Goal: Information Seeking & Learning: Learn about a topic

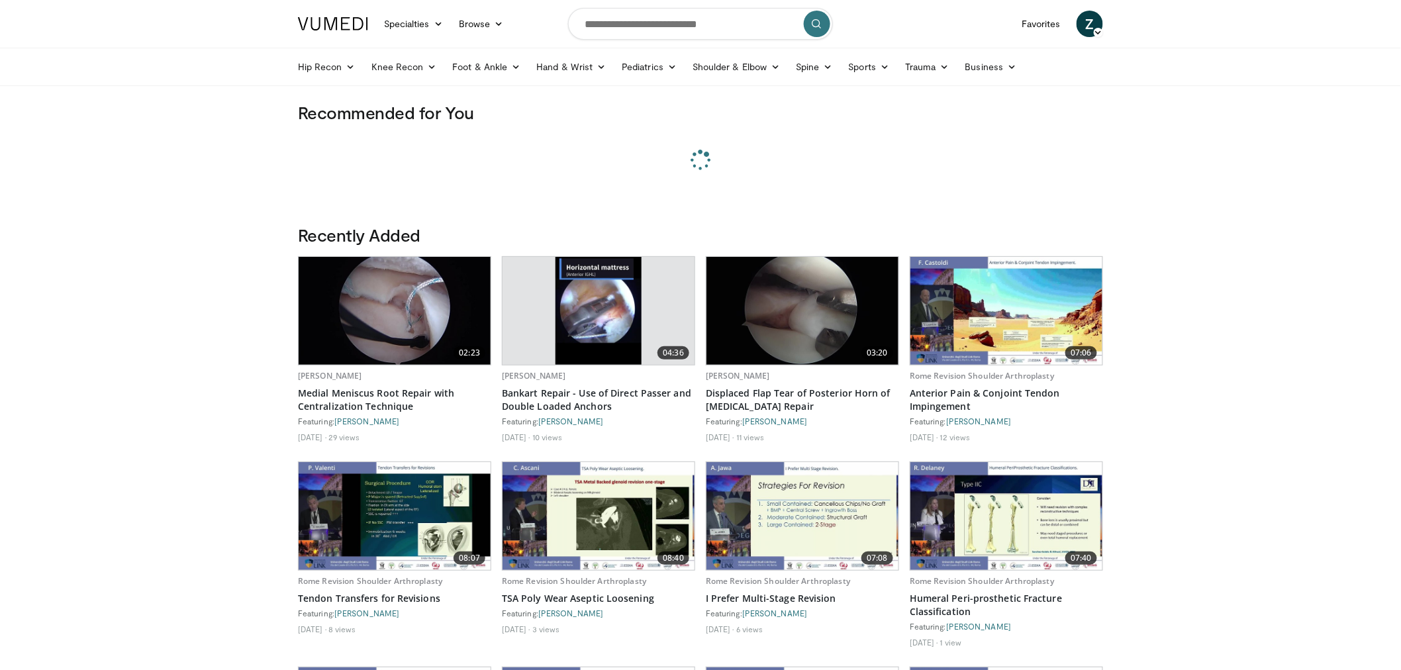
scroll to position [22162, 0]
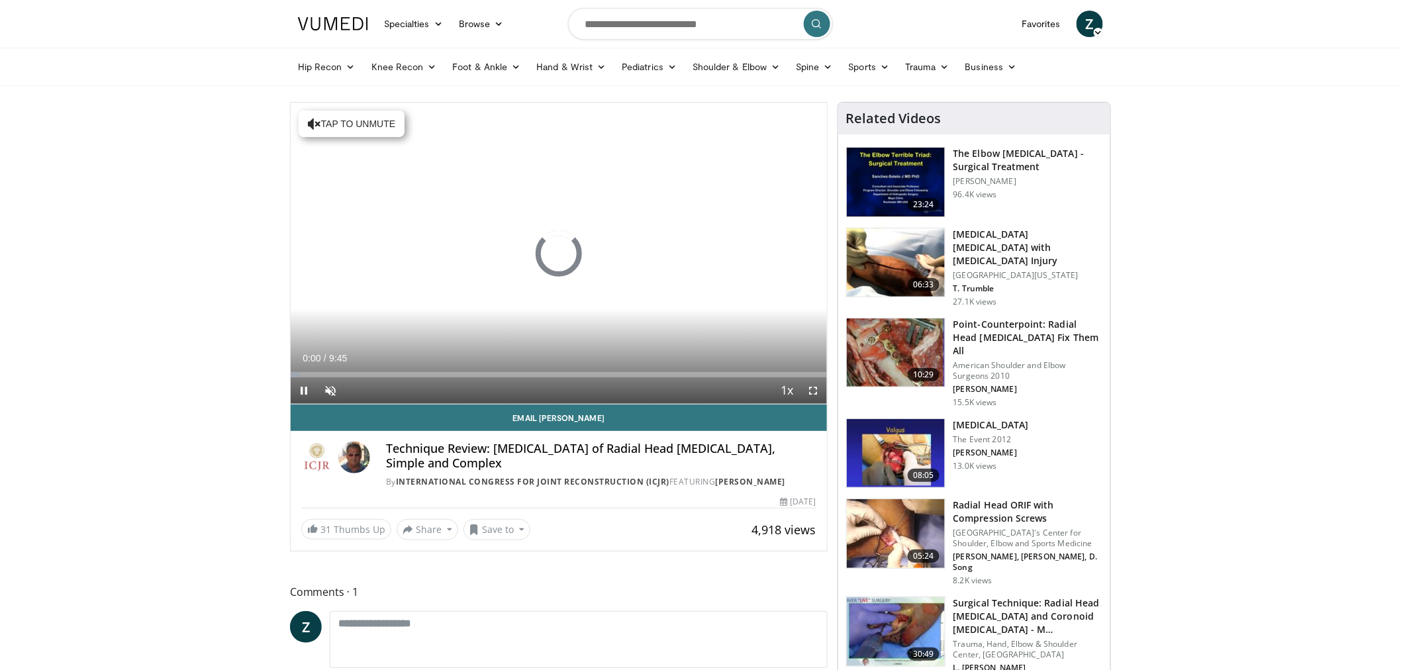
scroll to position [22162, 0]
click at [306, 387] on span "Video Player" at bounding box center [304, 390] width 26 height 26
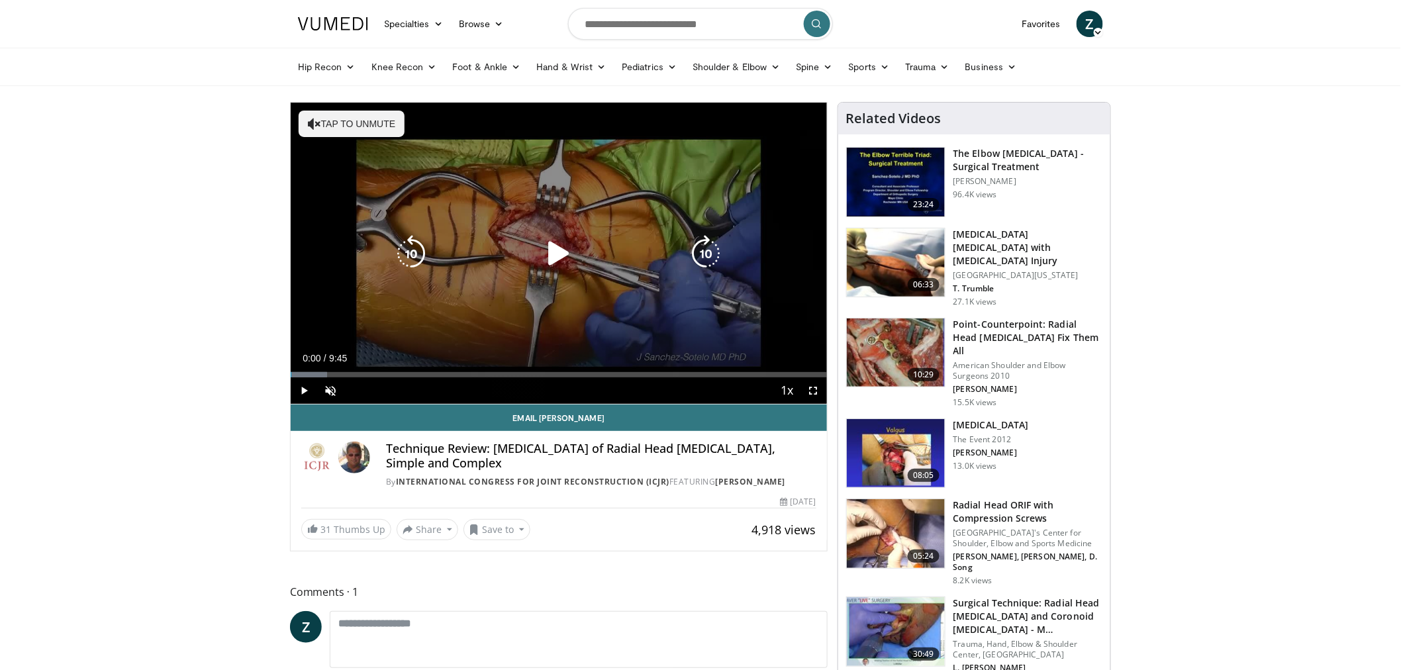
click at [327, 120] on button "Tap to unmute" at bounding box center [352, 124] width 106 height 26
click at [541, 256] on icon "Video Player" at bounding box center [558, 253] width 37 height 37
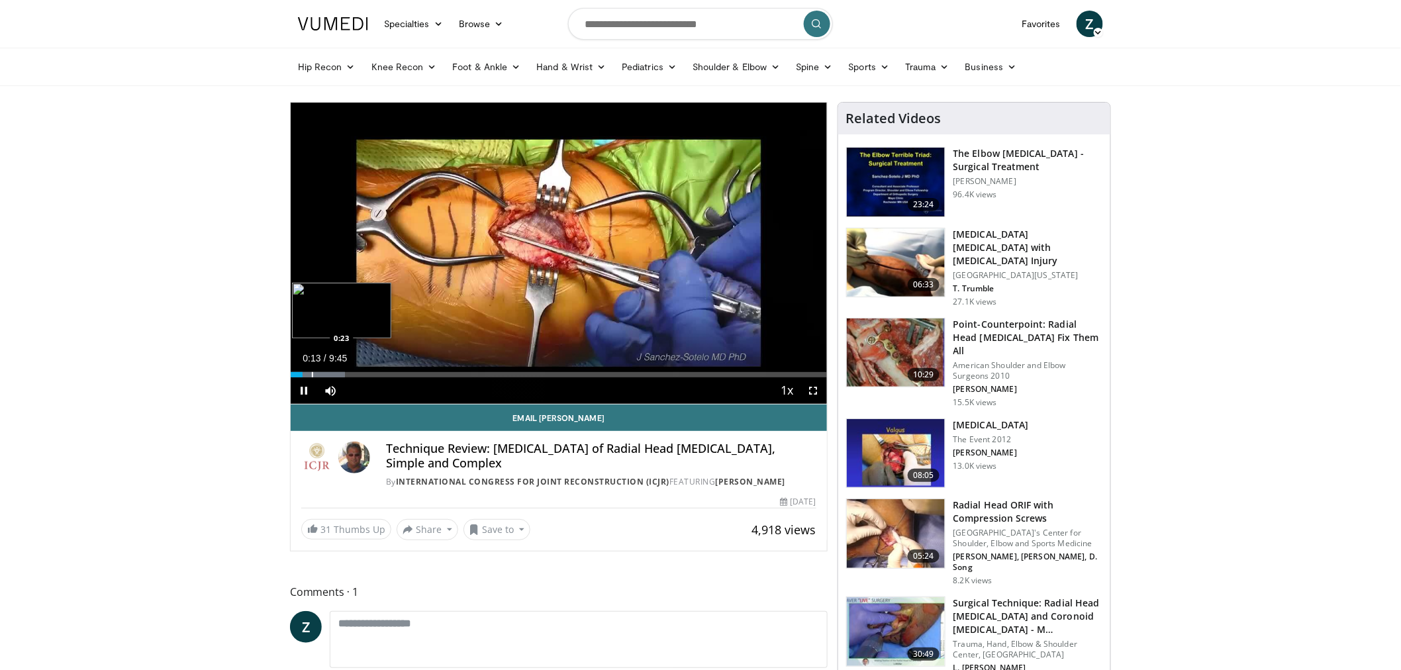
click at [313, 376] on div "Progress Bar" at bounding box center [312, 374] width 1 height 5
click at [334, 375] on div "Progress Bar" at bounding box center [334, 374] width 1 height 5
click at [355, 375] on div "Progress Bar" at bounding box center [354, 374] width 1 height 5
click at [386, 373] on div "Progress Bar" at bounding box center [385, 374] width 1 height 5
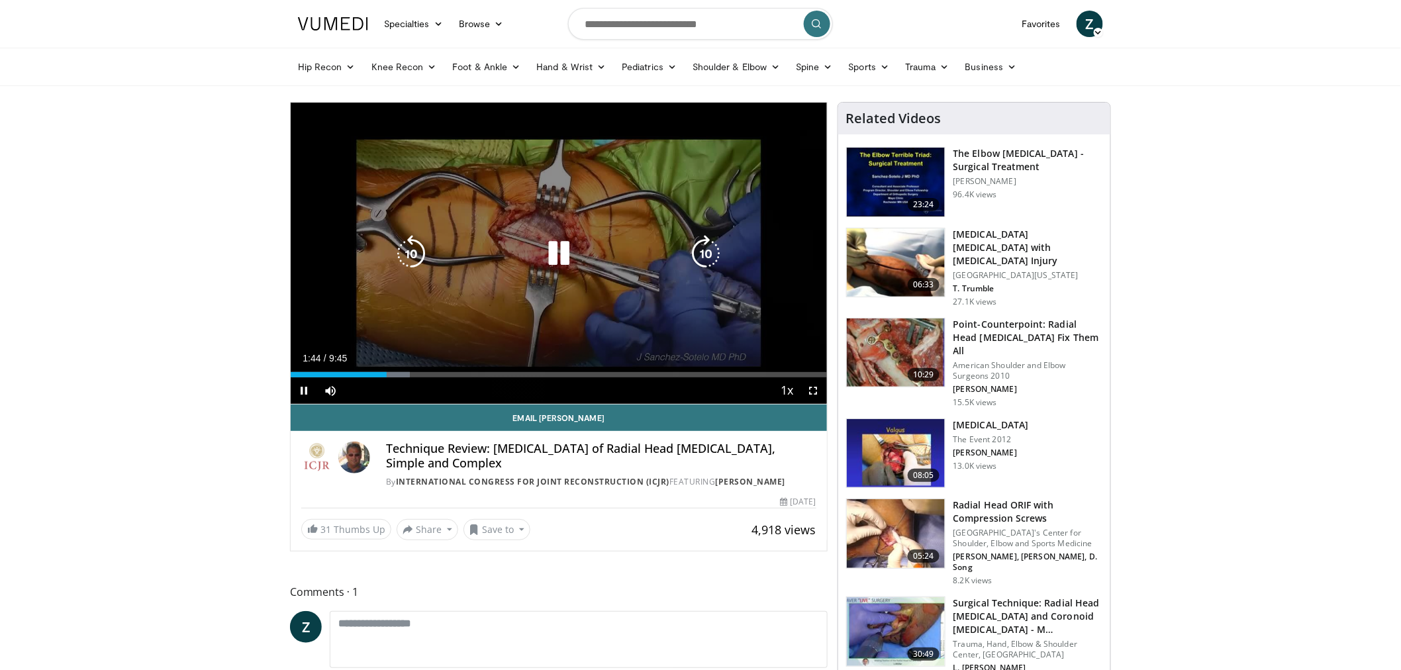
click at [420, 382] on div "Current Time 1:44 / Duration 9:45 Pause Skip Backward Skip Forward Mute 98% Loa…" at bounding box center [559, 390] width 536 height 26
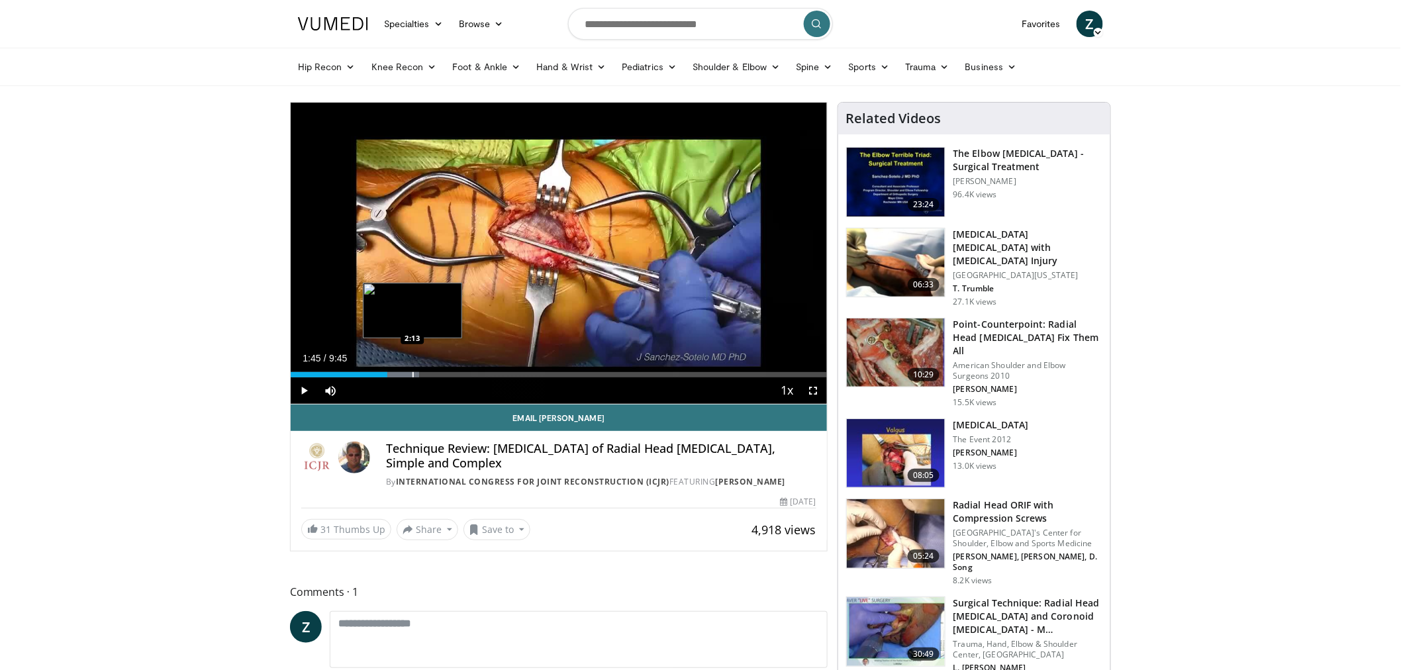
click at [412, 373] on div "Progress Bar" at bounding box center [412, 374] width 1 height 5
click at [434, 371] on div "Loaded : 27.32% 2:14 2:35" at bounding box center [559, 371] width 536 height 13
click at [472, 369] on div "Loaded : 30.74% 2:36 3:16" at bounding box center [559, 371] width 536 height 13
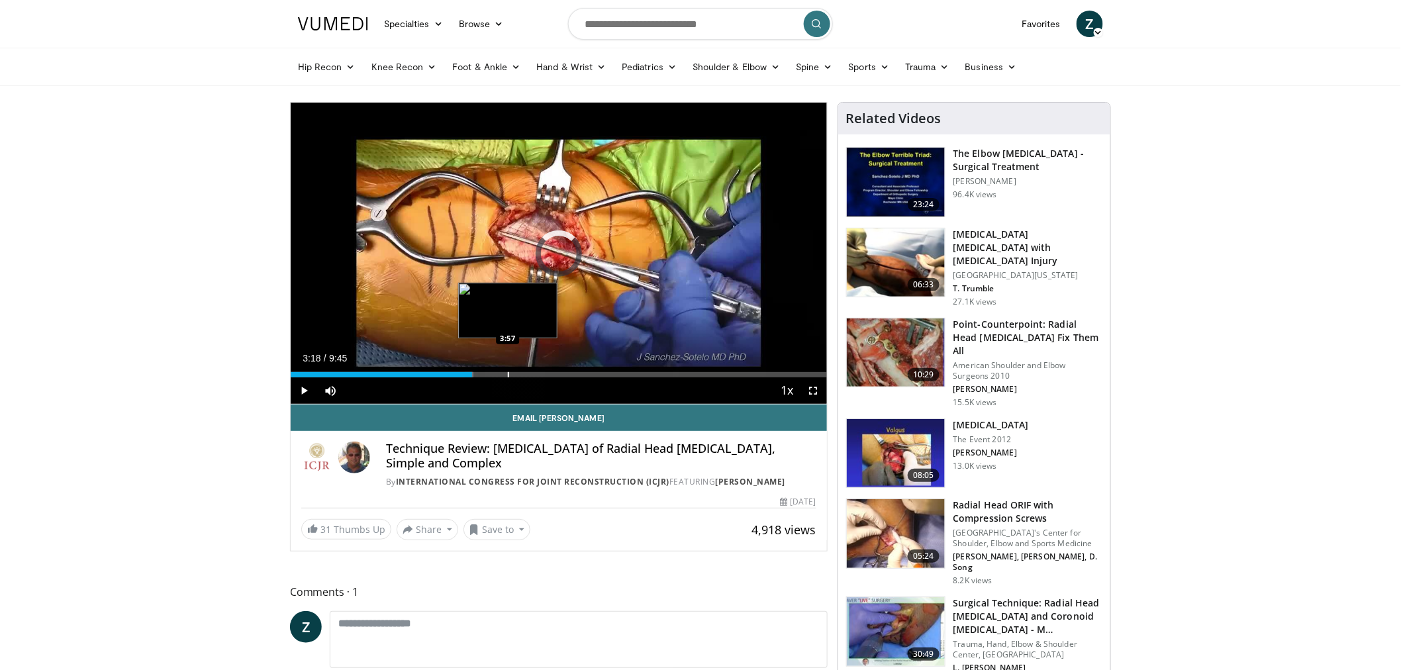
click at [508, 376] on div "Progress Bar" at bounding box center [508, 374] width 1 height 5
click at [559, 381] on div "Current Time 3:58 / Duration 9:45 Pause Skip Backward Skip Forward Mute 98% Loa…" at bounding box center [559, 390] width 536 height 26
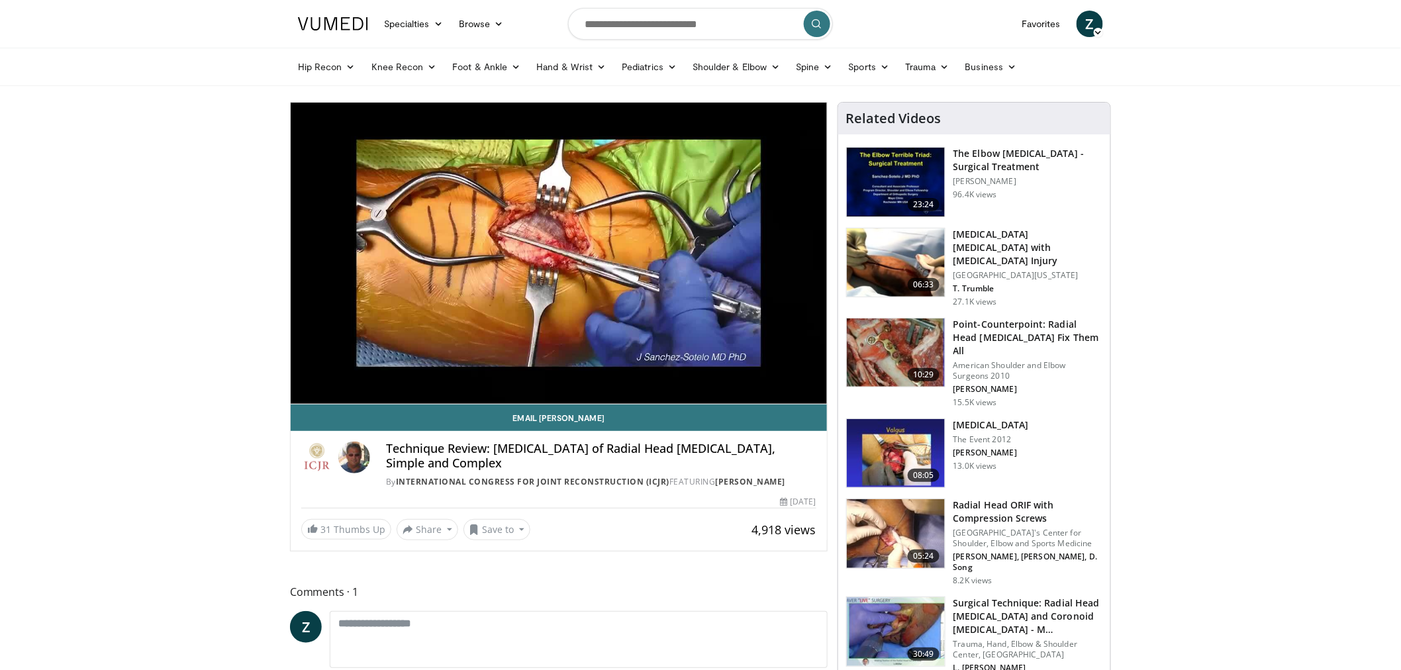
click at [969, 499] on h3 "Radial Head ORIF with Compression Screws" at bounding box center [1027, 512] width 149 height 26
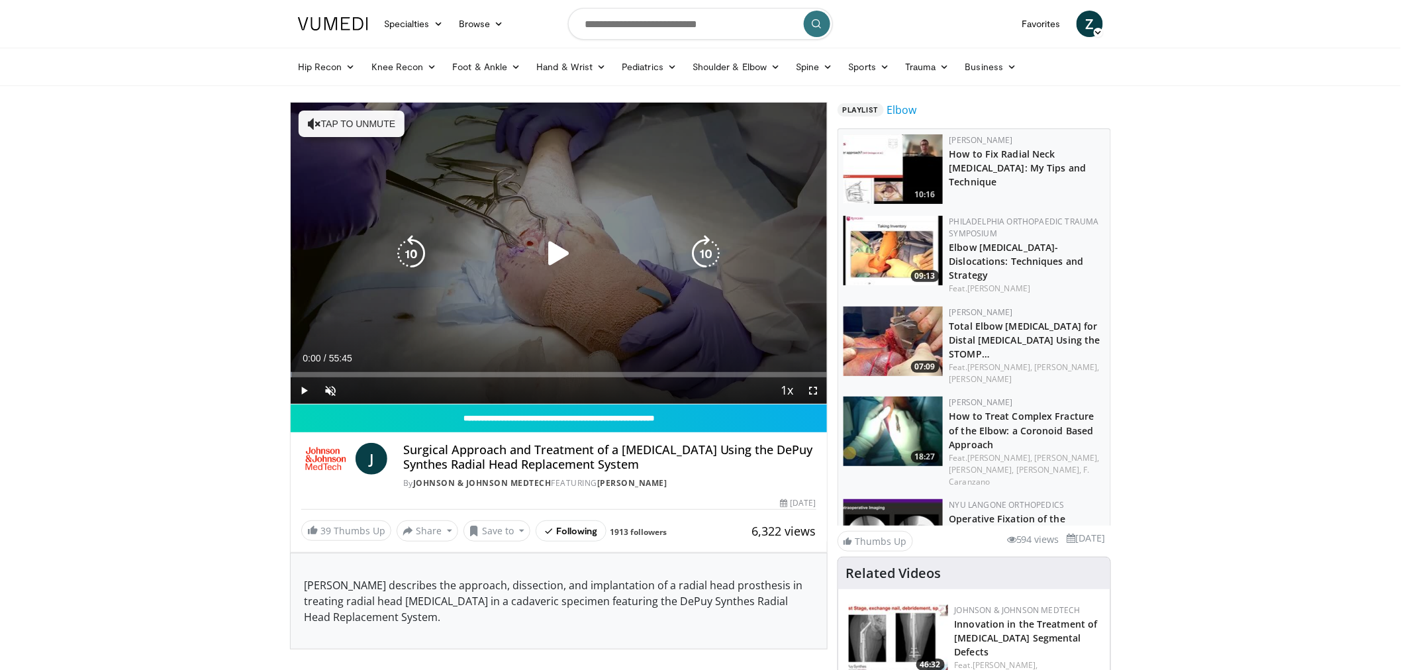
click at [316, 117] on icon "Video Player" at bounding box center [314, 123] width 13 height 13
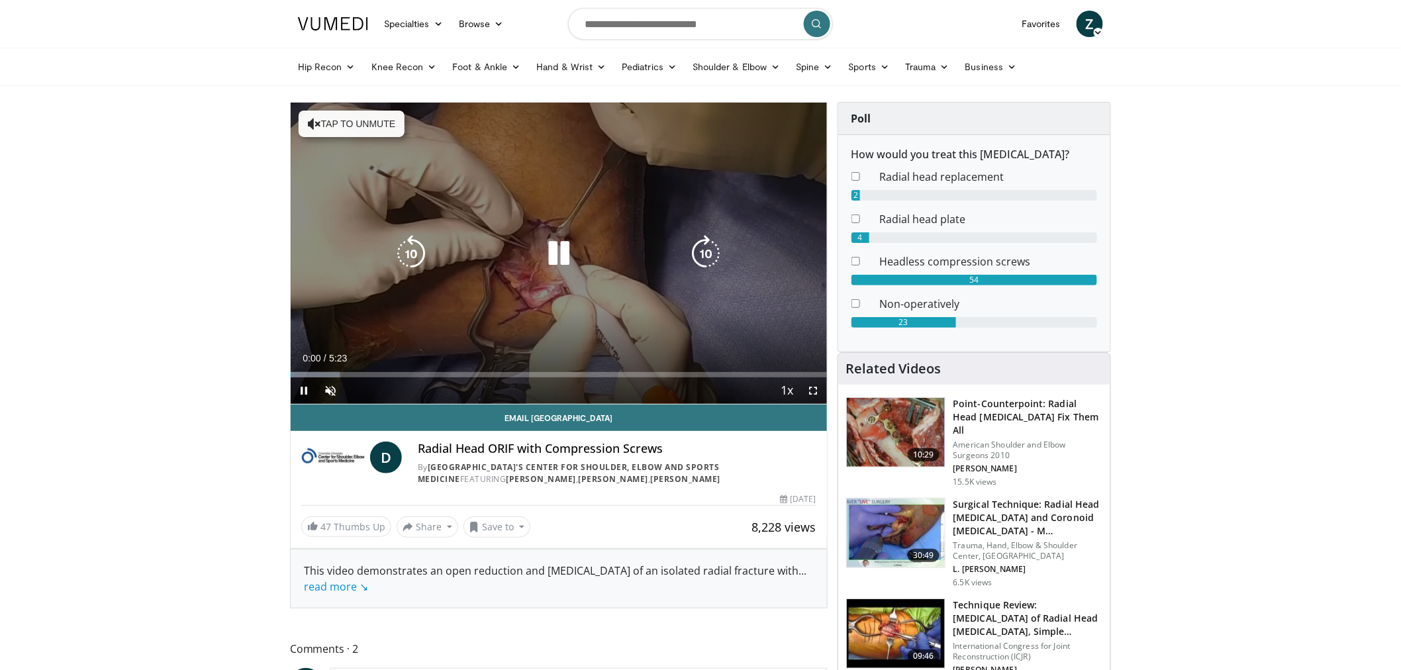
click at [346, 129] on button "Tap to unmute" at bounding box center [352, 124] width 106 height 26
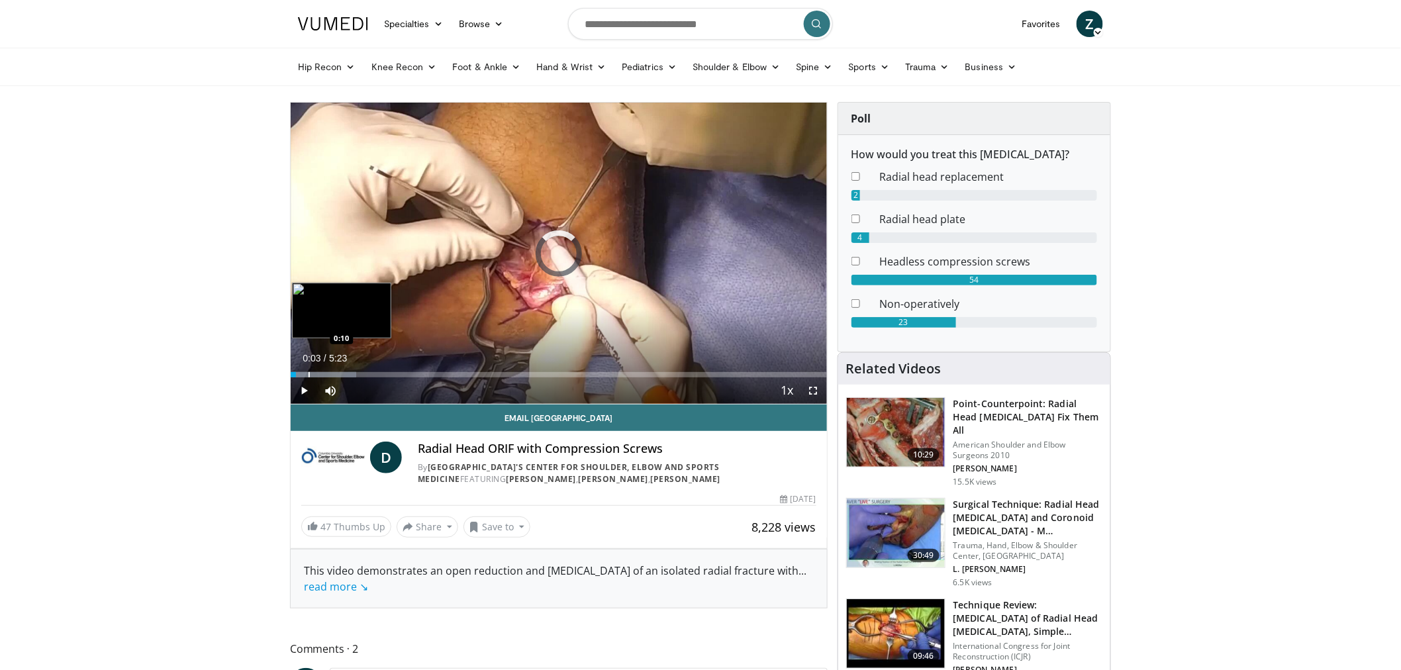
click at [309, 371] on div "Loaded : 12.25% 0:03 0:10" at bounding box center [559, 371] width 536 height 13
click at [328, 373] on div "Progress Bar" at bounding box center [328, 374] width 1 height 5
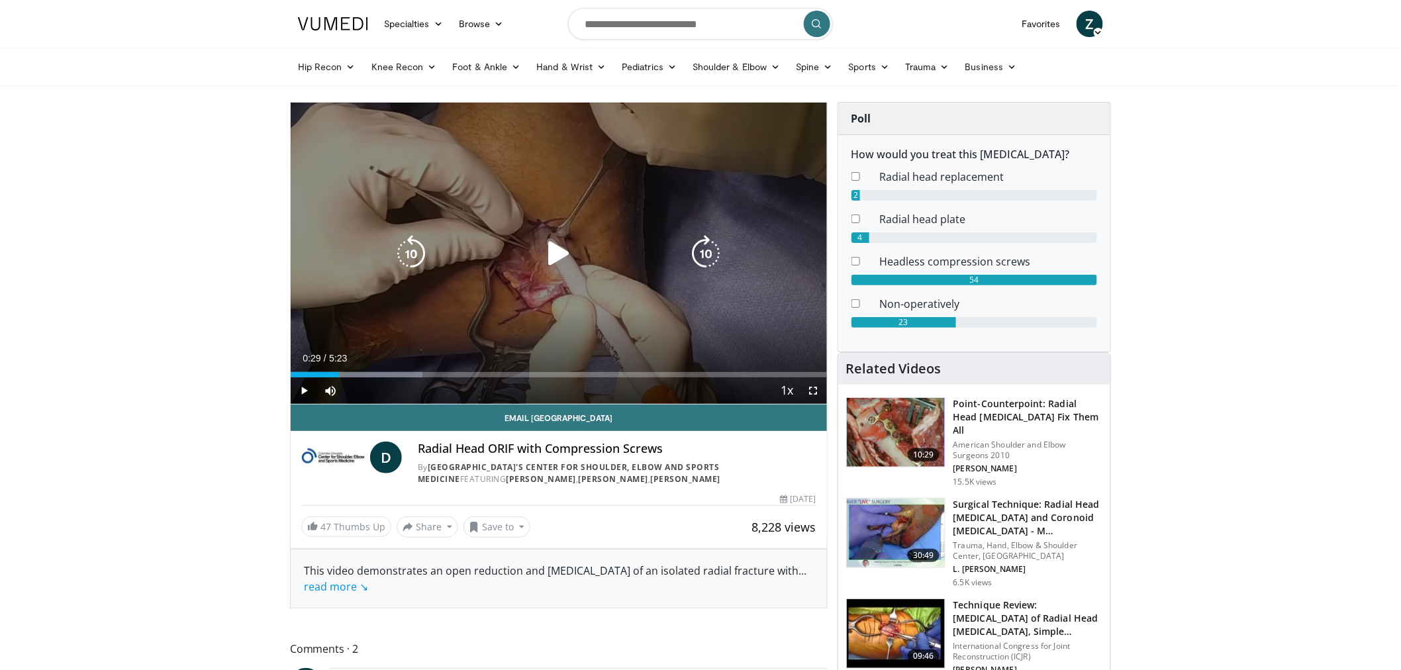
click at [339, 372] on div "Loaded : 24.52% 0:29 0:29" at bounding box center [559, 374] width 536 height 5
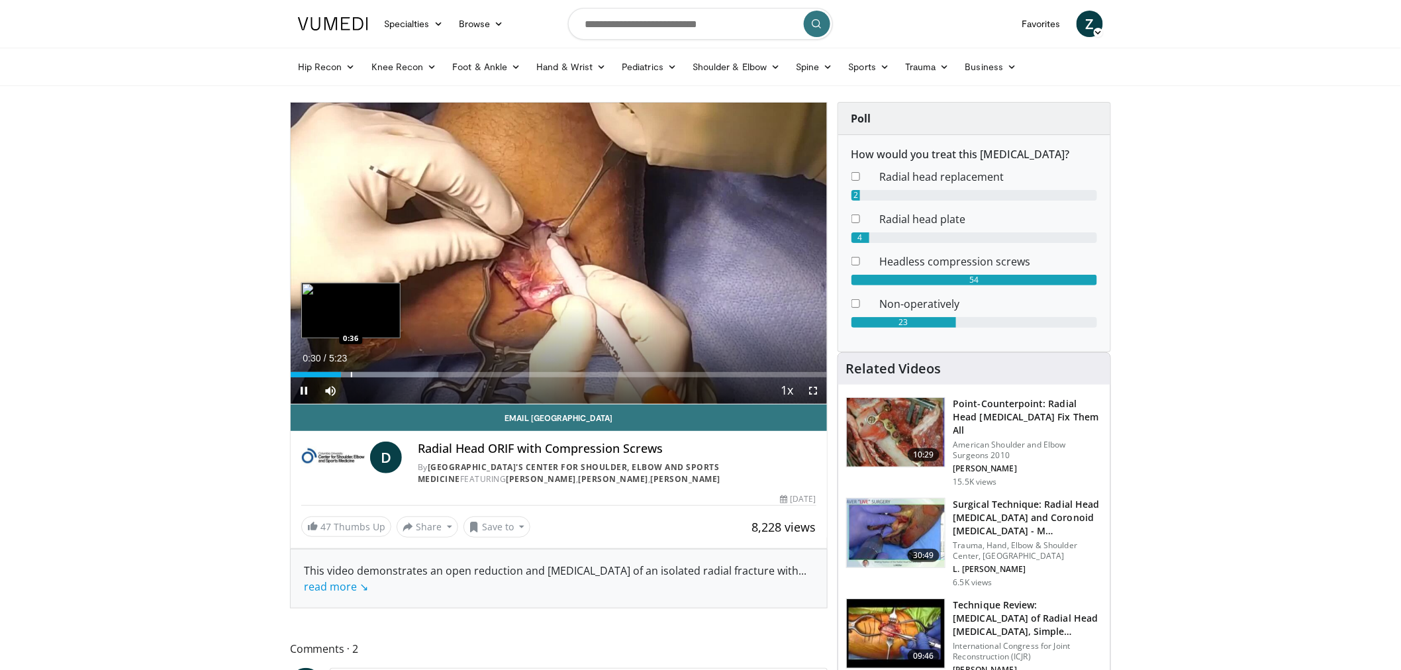
click at [352, 374] on div "Progress Bar" at bounding box center [351, 374] width 1 height 5
click at [359, 372] on div "Progress Bar" at bounding box center [359, 374] width 1 height 5
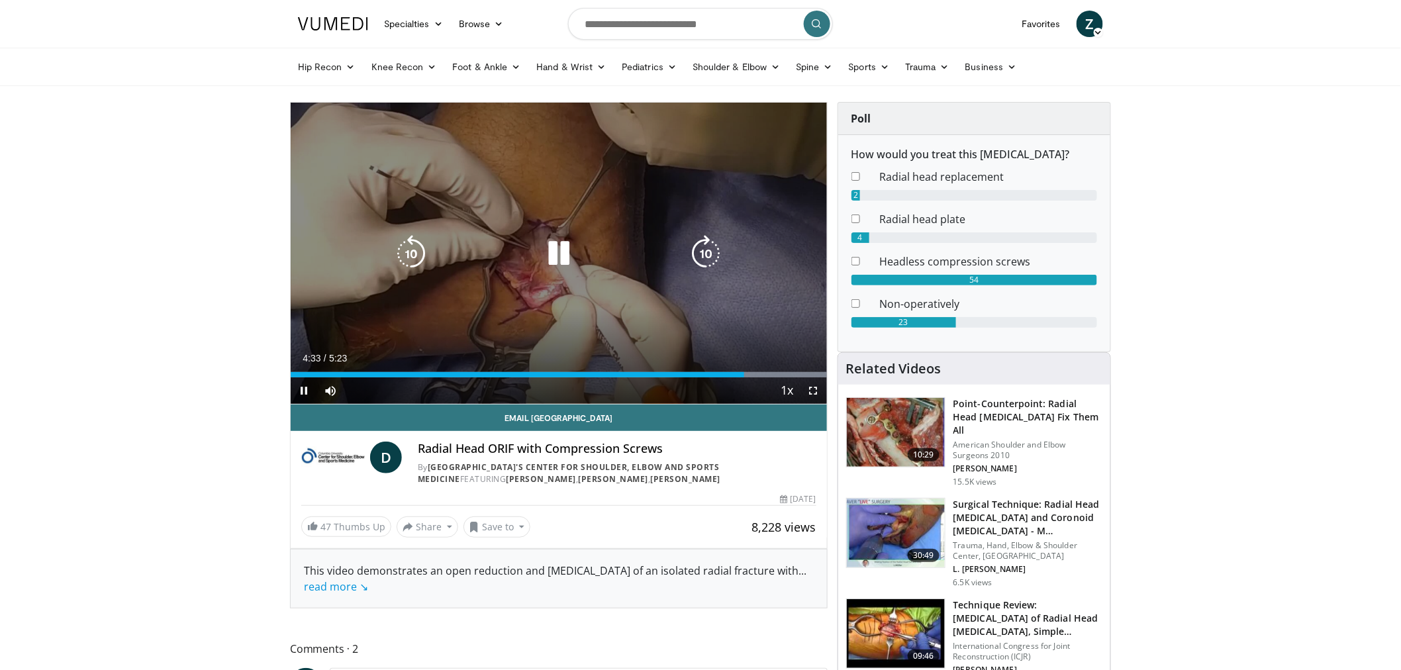
click at [643, 242] on div "Video Player" at bounding box center [559, 253] width 322 height 26
click at [555, 256] on icon "Video Player" at bounding box center [558, 253] width 37 height 37
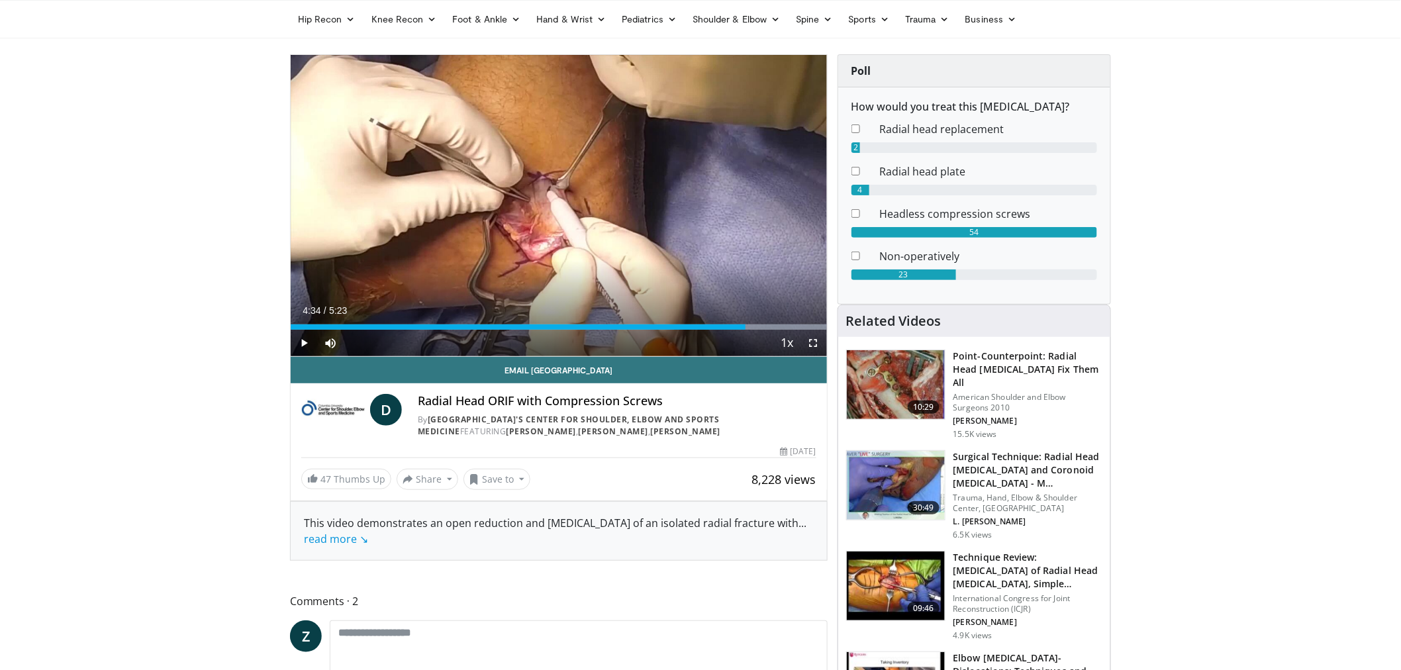
scroll to position [73, 0]
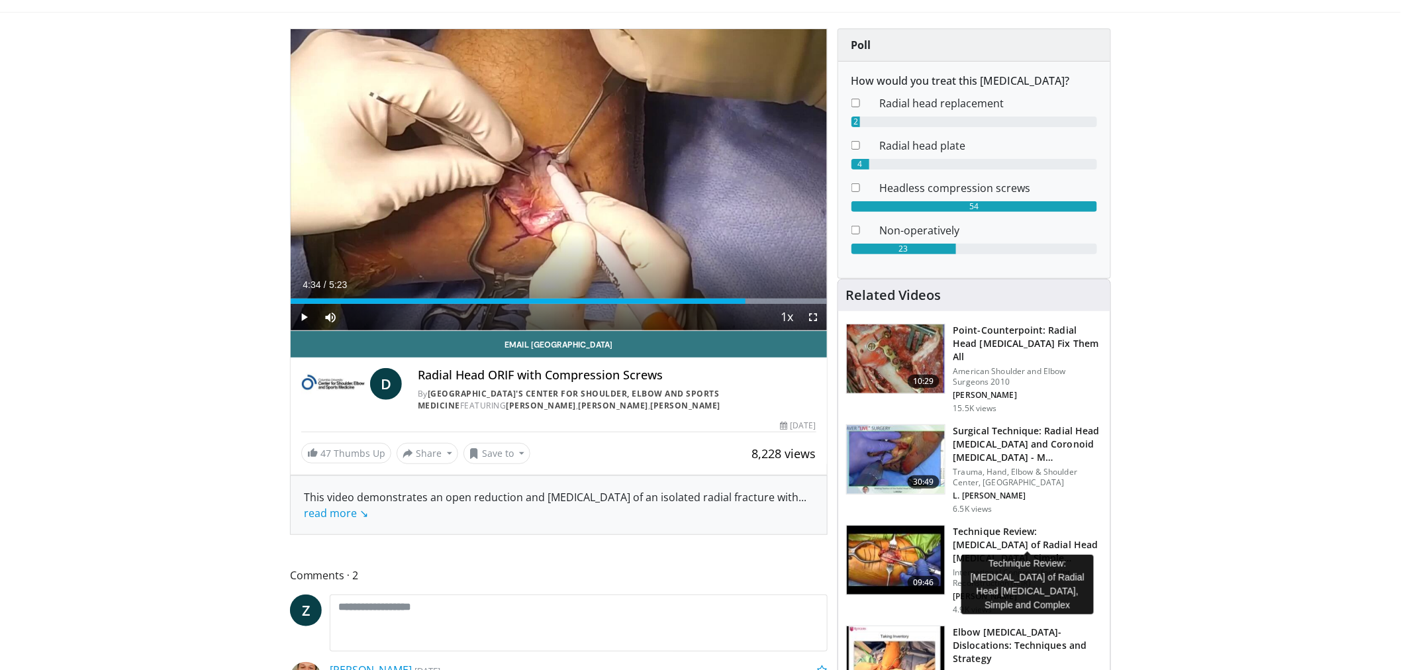
click at [975, 525] on h3 "Technique Review: Internal Fixation of Radial Head Fractures, Simple…" at bounding box center [1027, 545] width 149 height 40
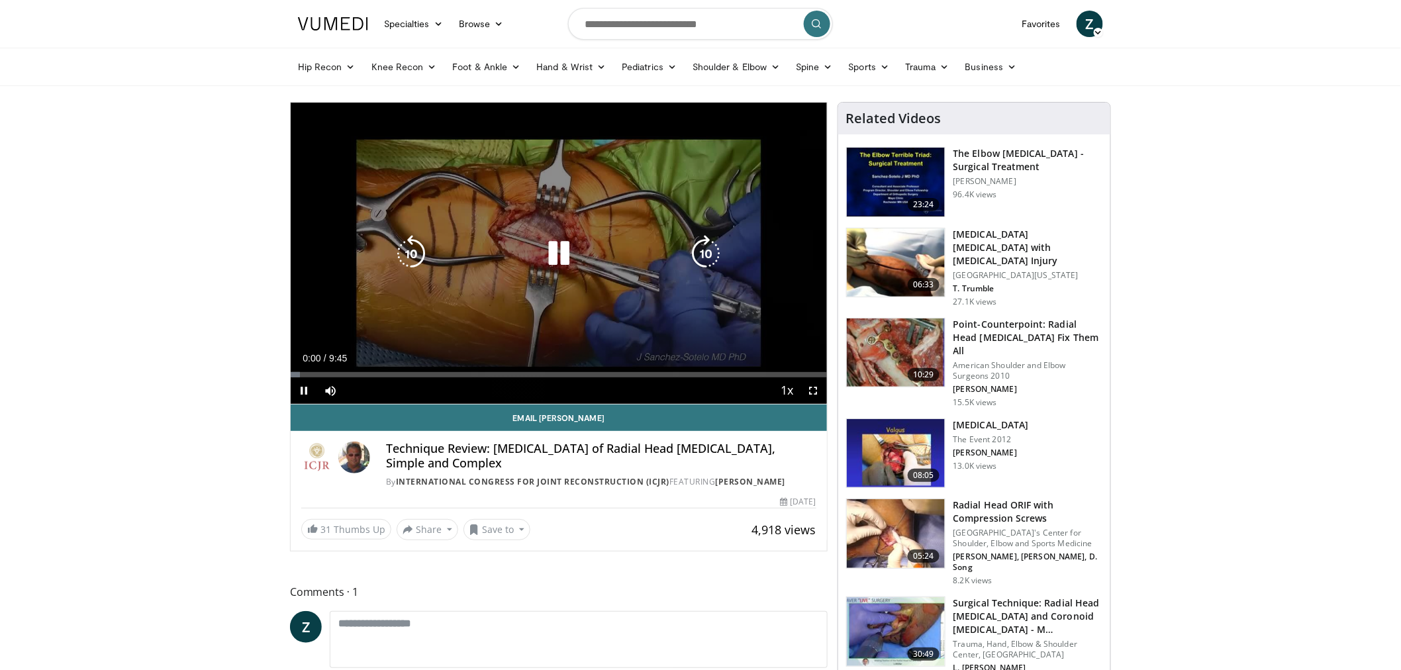
scroll to position [22162, 0]
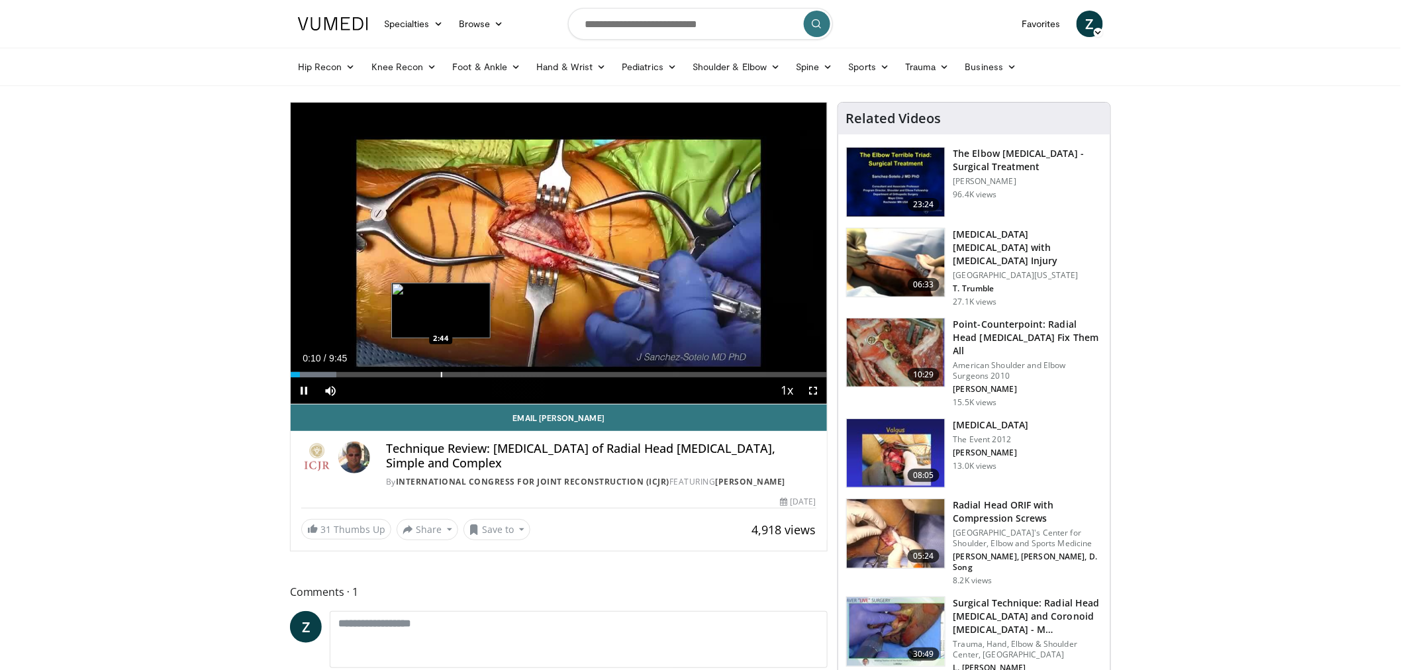
click at [441, 375] on div "Progress Bar" at bounding box center [441, 374] width 1 height 5
click at [481, 375] on div "Progress Bar" at bounding box center [480, 374] width 1 height 5
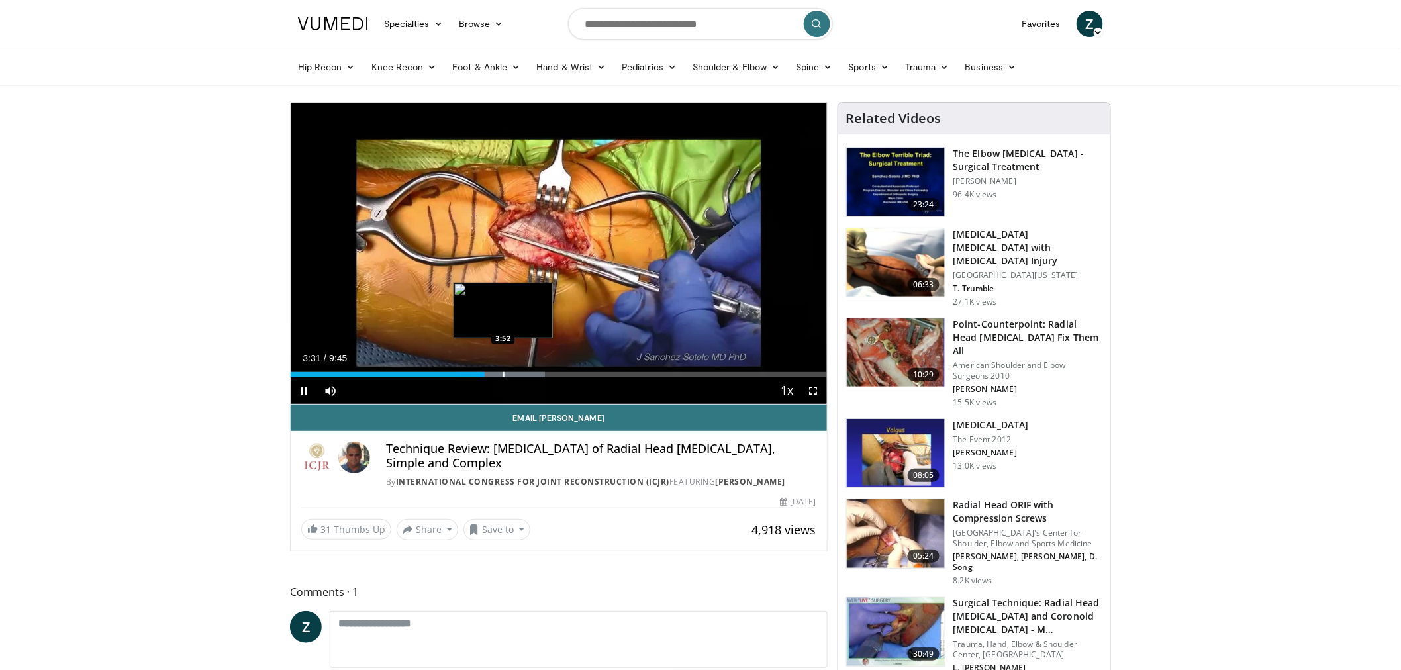
click at [503, 374] on div "Progress Bar" at bounding box center [503, 374] width 1 height 5
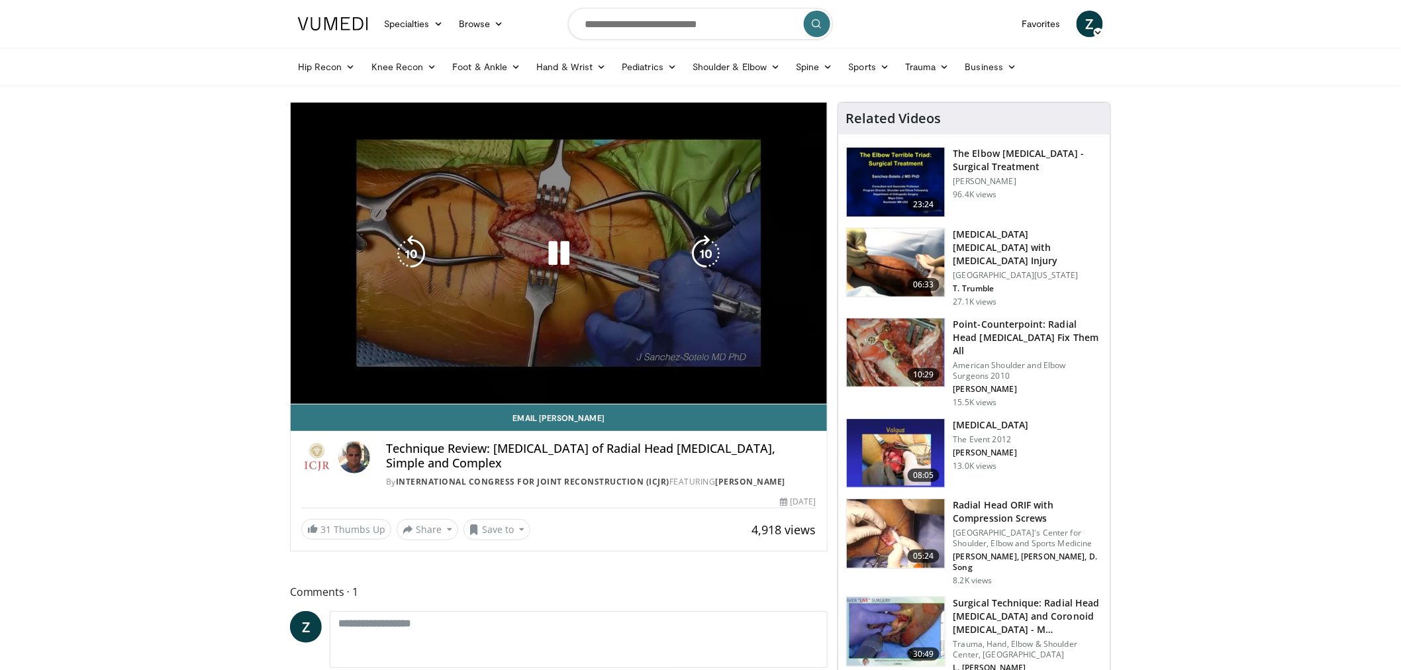
click at [526, 375] on video-js "**********" at bounding box center [559, 254] width 536 height 302
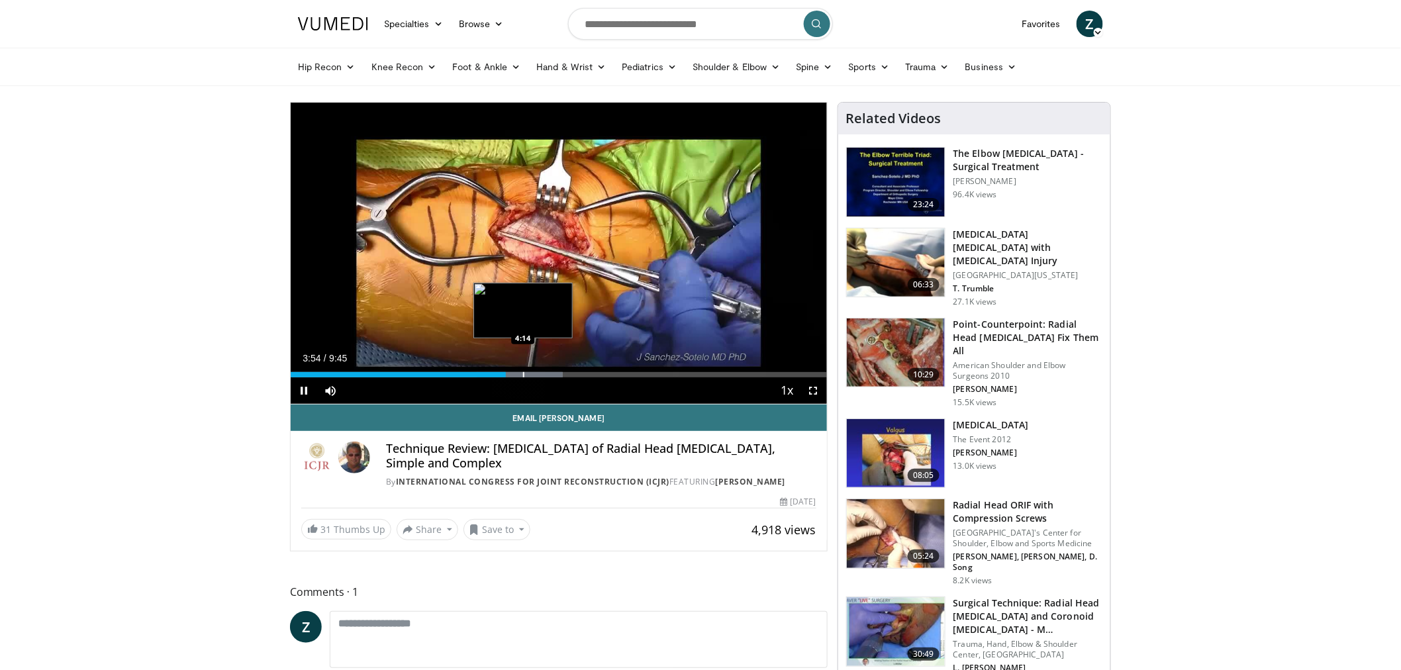
click at [523, 375] on div "Progress Bar" at bounding box center [523, 374] width 1 height 5
click at [546, 375] on div "Progress Bar" at bounding box center [545, 374] width 1 height 5
click at [579, 373] on div "Progress Bar" at bounding box center [579, 374] width 1 height 5
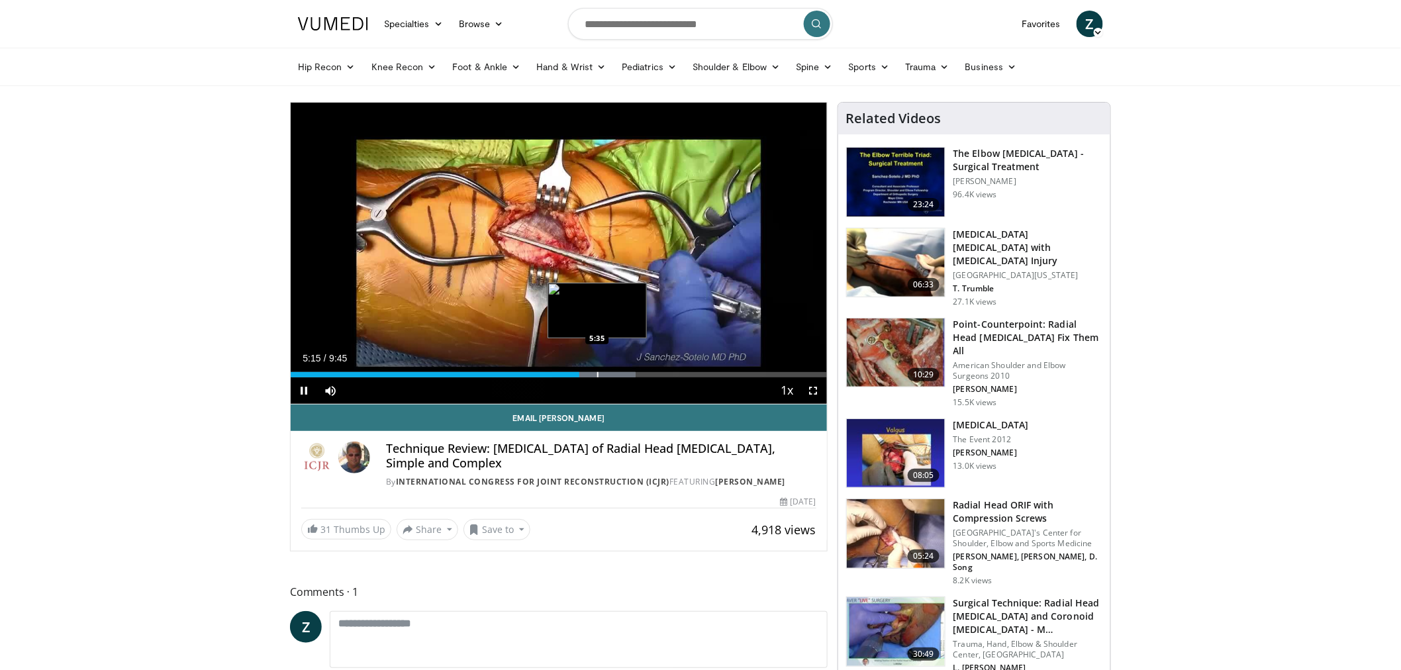
click at [598, 374] on div "Progress Bar" at bounding box center [597, 374] width 1 height 5
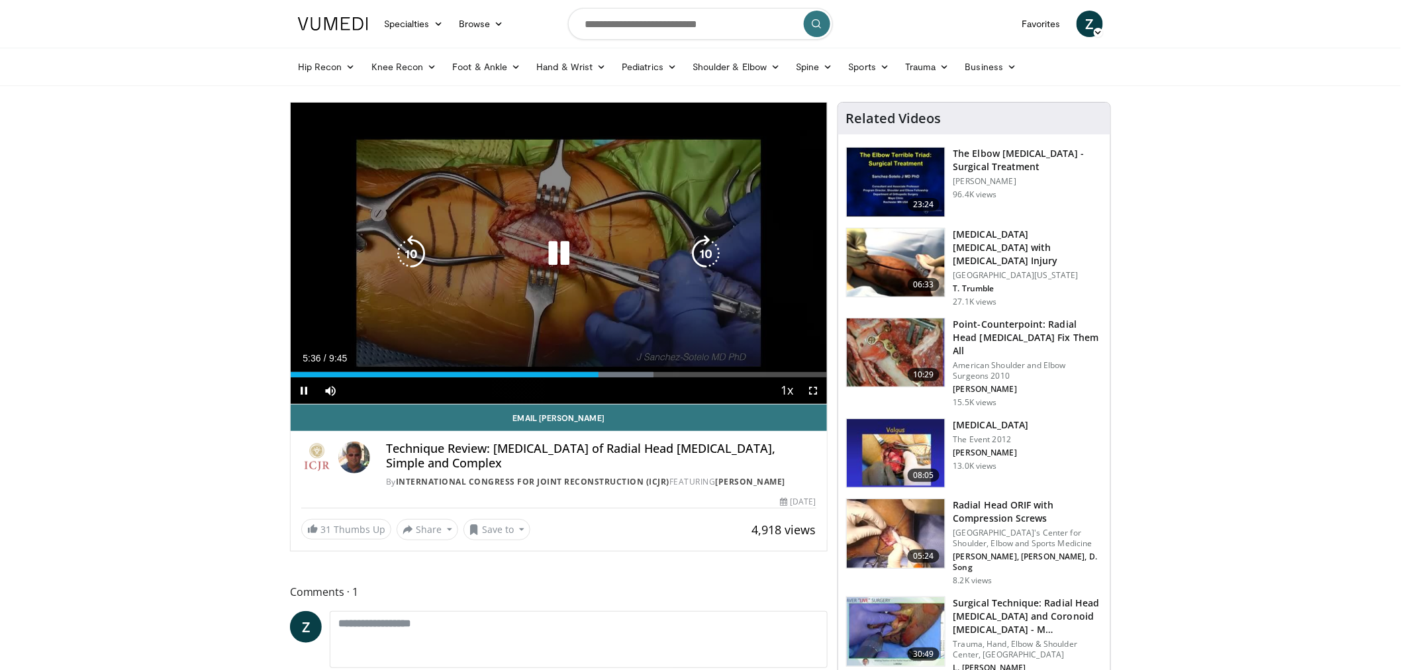
click at [614, 379] on div "10 seconds Tap to unmute" at bounding box center [559, 253] width 536 height 301
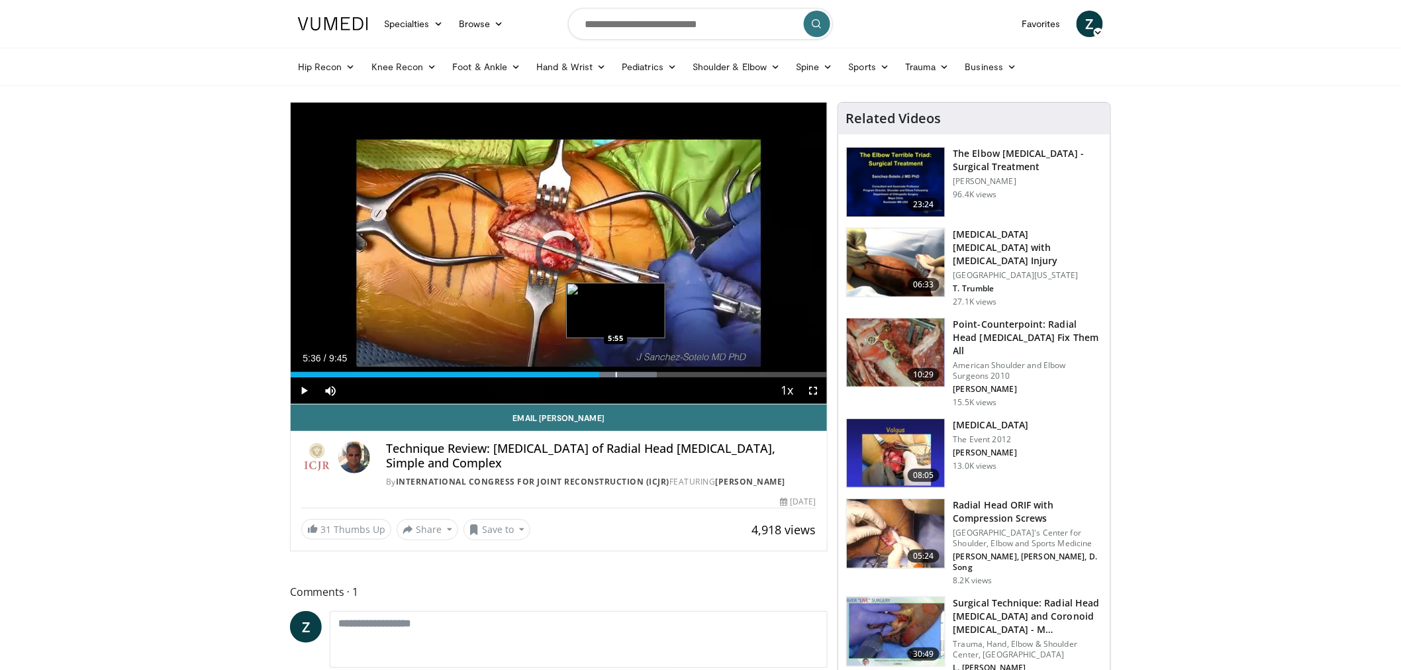
click at [618, 375] on div "Loaded : 68.30% 5:36 5:55" at bounding box center [559, 374] width 536 height 5
click at [630, 374] on div "Loaded : 68.30% 5:58 6:07" at bounding box center [559, 374] width 536 height 5
click at [637, 376] on div "Progress Bar" at bounding box center [636, 374] width 1 height 5
click at [646, 375] on div "Progress Bar" at bounding box center [645, 374] width 1 height 5
click at [657, 377] on div "Progress Bar" at bounding box center [657, 374] width 1 height 5
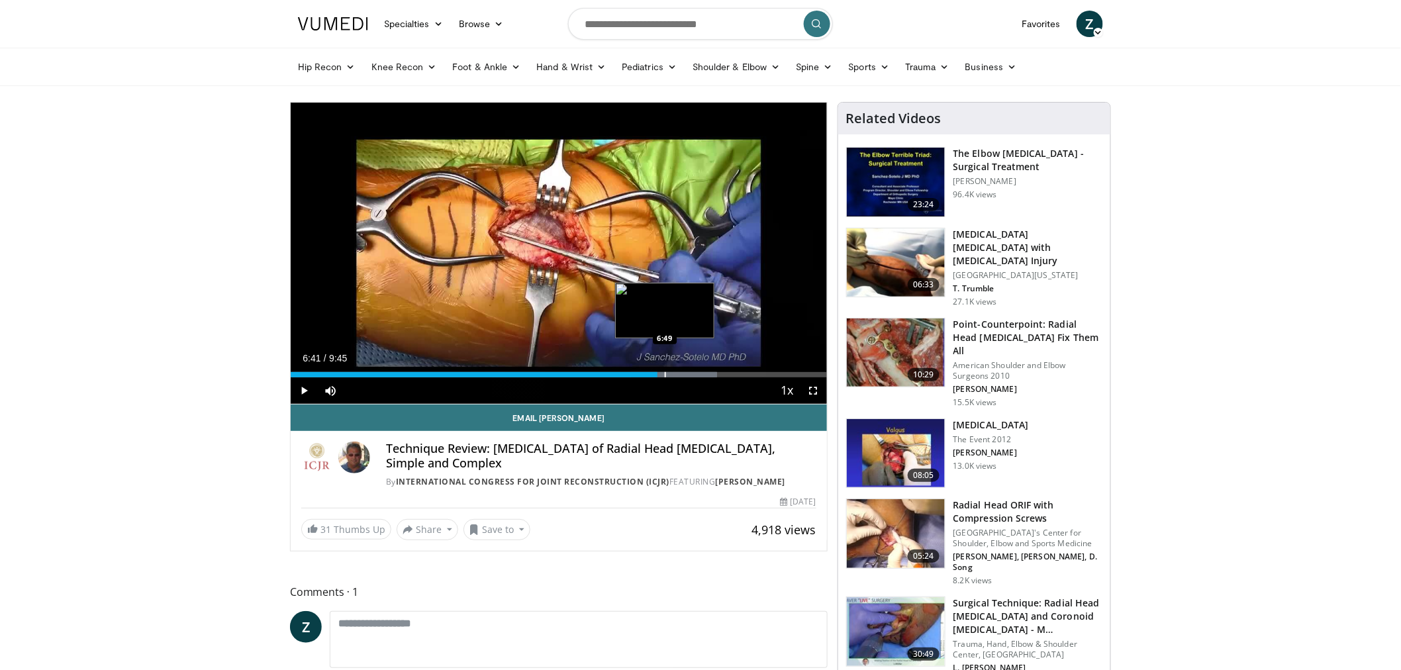
click at [665, 375] on div "Progress Bar" at bounding box center [665, 374] width 1 height 5
click at [665, 376] on div "Progress Bar" at bounding box center [665, 374] width 1 height 5
click at [669, 375] on div "Progress Bar" at bounding box center [669, 374] width 1 height 5
click at [672, 375] on div "Progress Bar" at bounding box center [672, 374] width 1 height 5
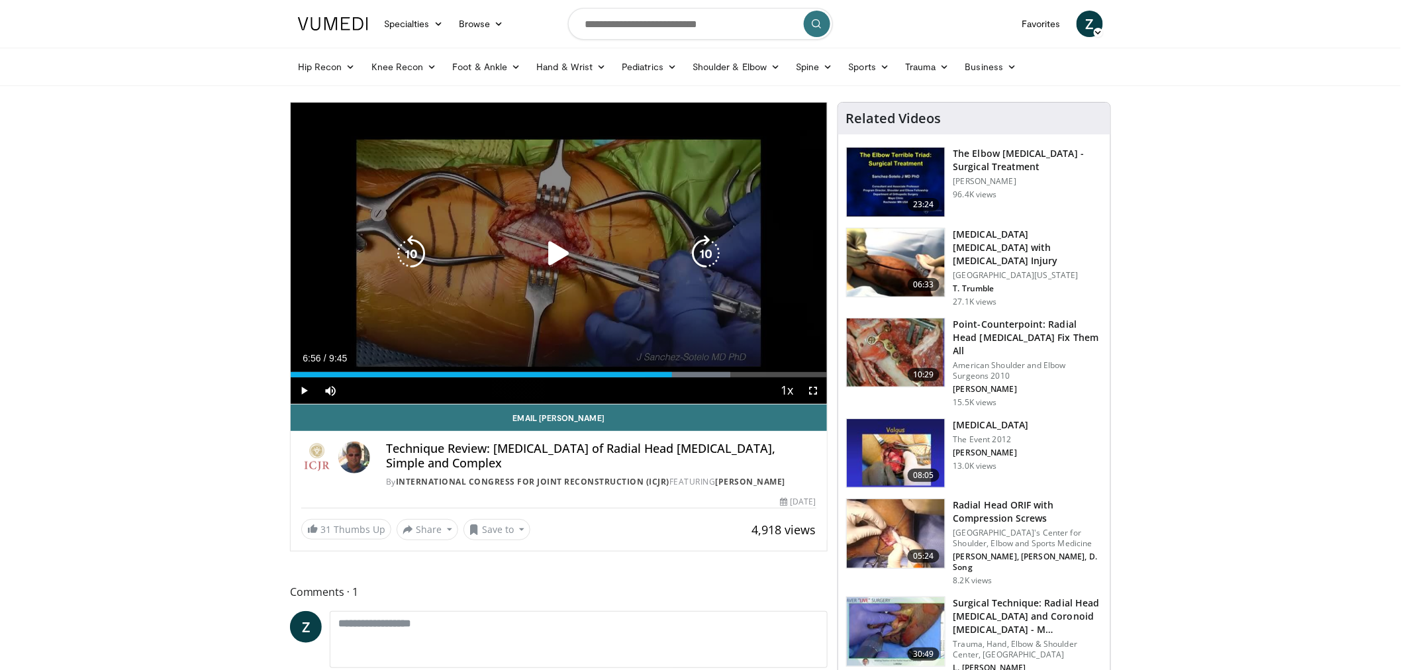
drag, startPoint x: 550, startPoint y: 268, endPoint x: 558, endPoint y: 269, distance: 8.7
click at [553, 271] on icon "Video Player" at bounding box center [558, 253] width 37 height 37
click at [704, 373] on div "10 seconds Tap to unmute" at bounding box center [559, 253] width 536 height 301
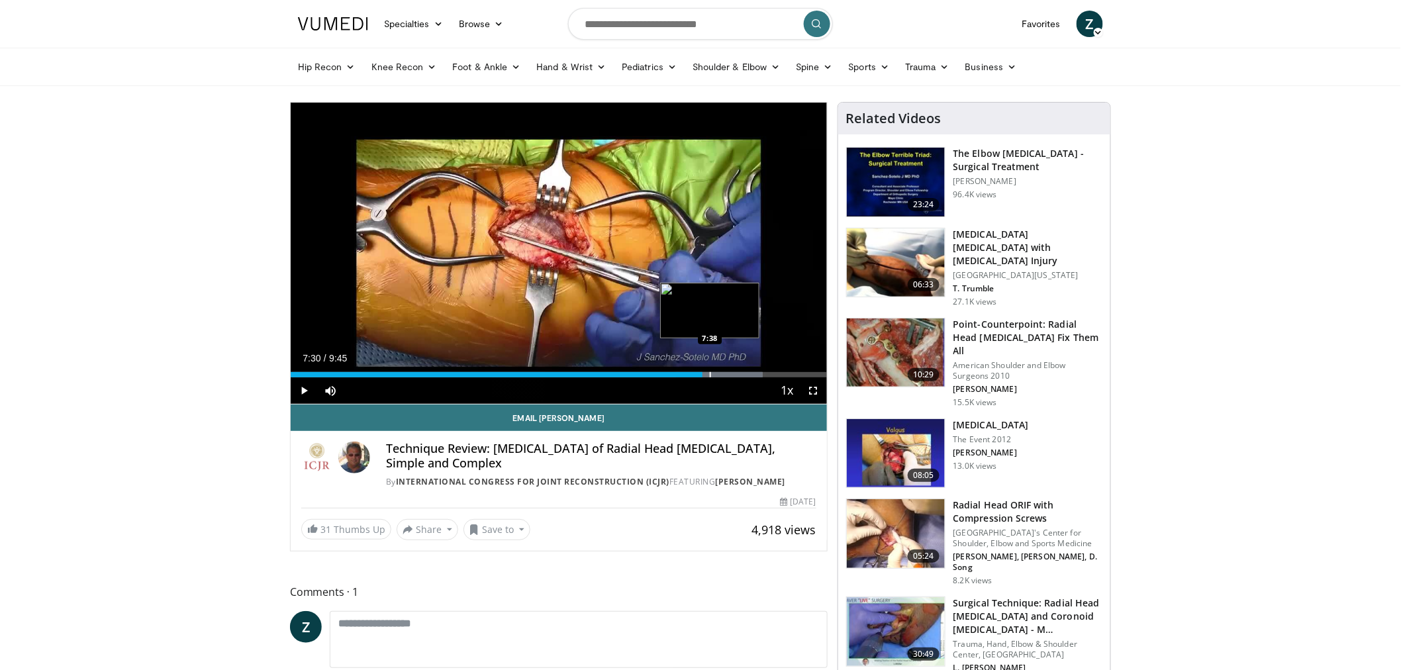
click at [710, 373] on div "Progress Bar" at bounding box center [710, 374] width 1 height 5
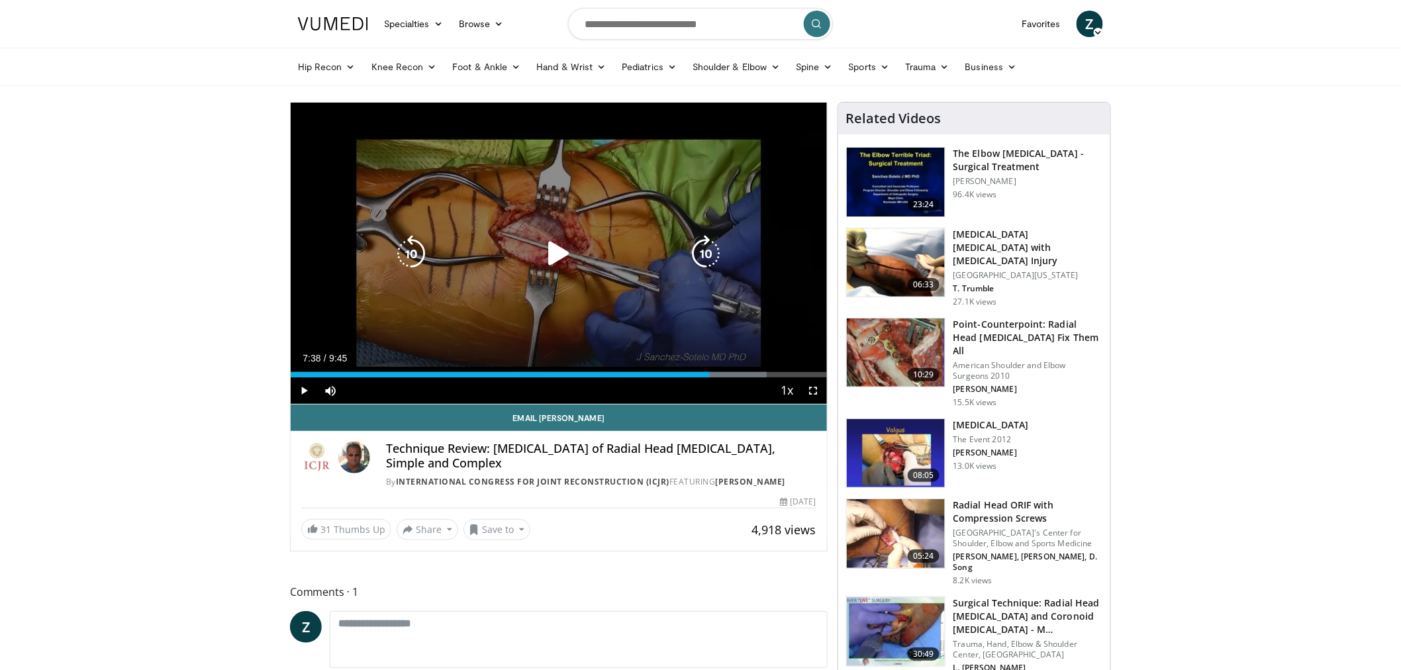
click at [563, 254] on icon "Video Player" at bounding box center [558, 253] width 37 height 37
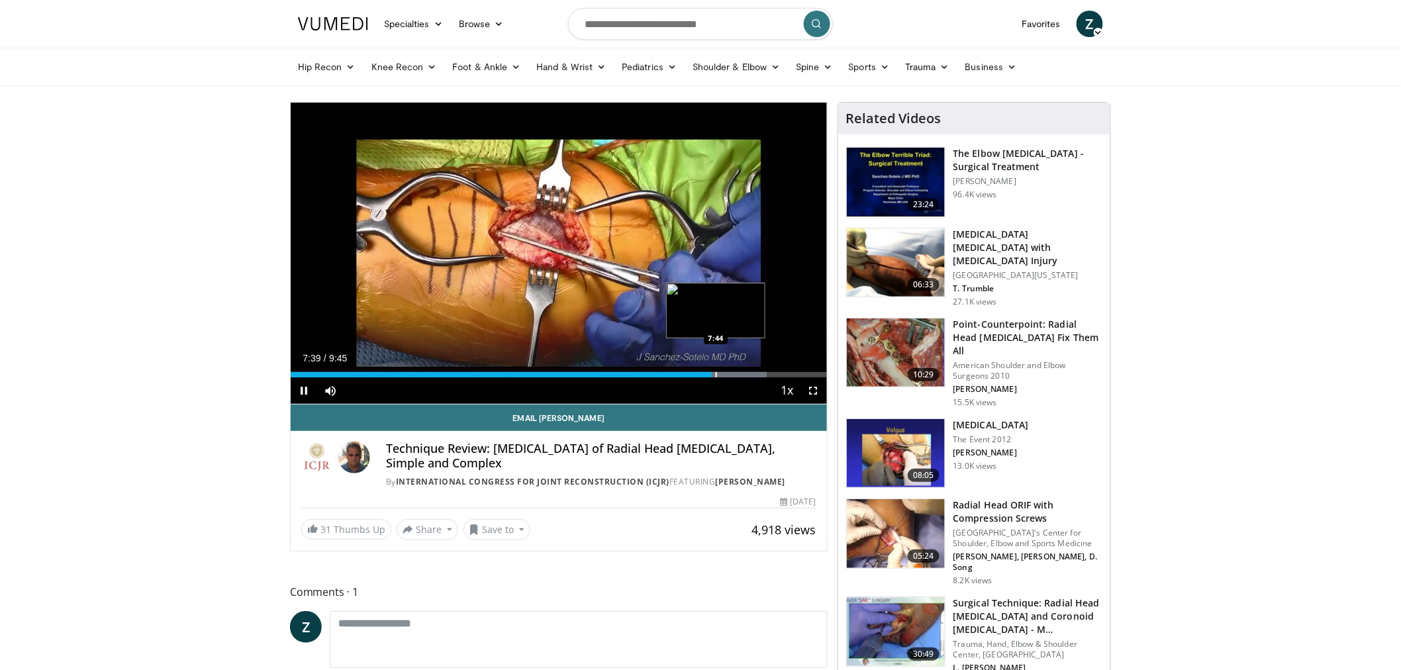
click at [716, 373] on div "Progress Bar" at bounding box center [716, 374] width 1 height 5
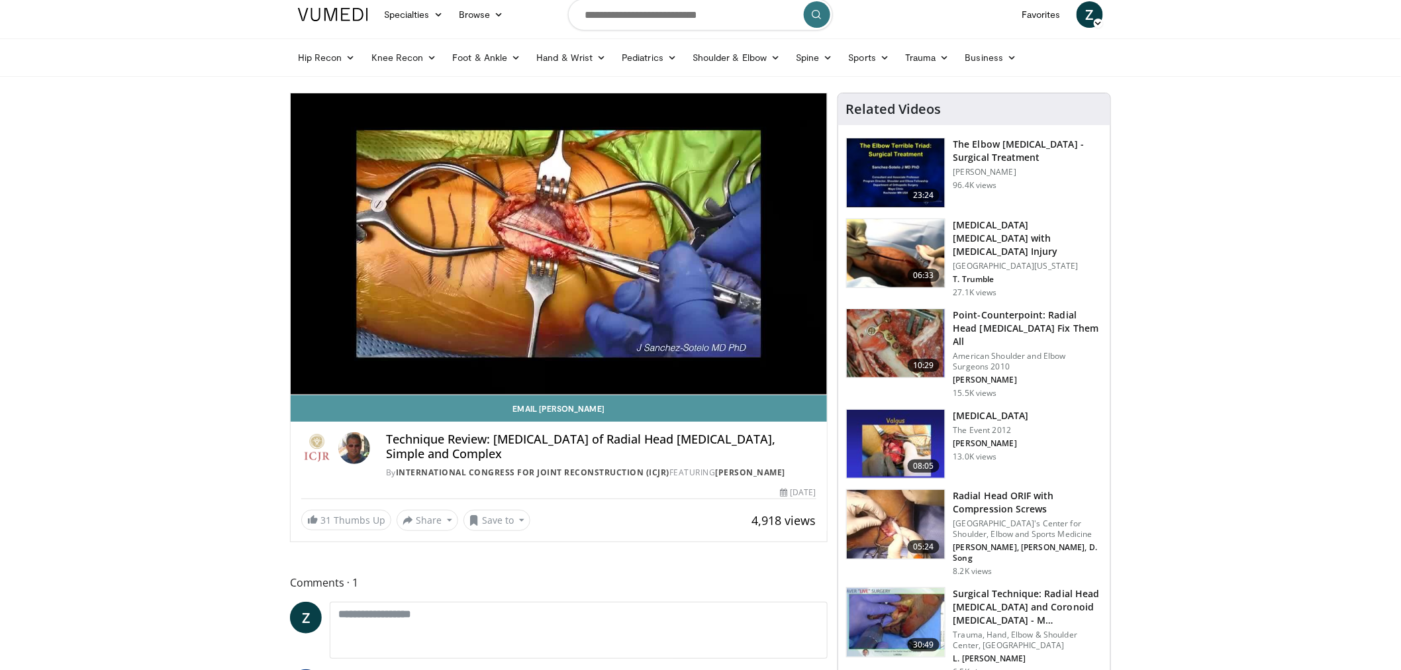
scroll to position [0, 0]
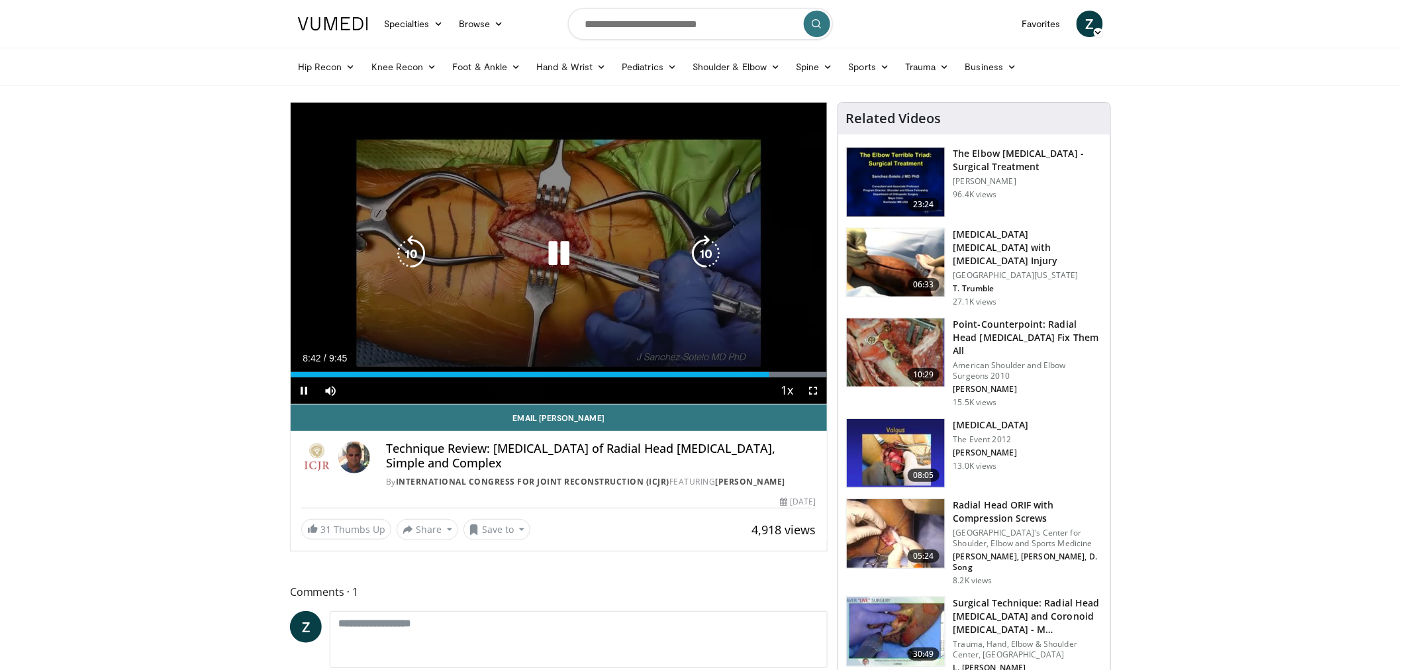
click at [492, 226] on div "10 seconds Tap to unmute" at bounding box center [559, 253] width 536 height 301
